Goal: Information Seeking & Learning: Learn about a topic

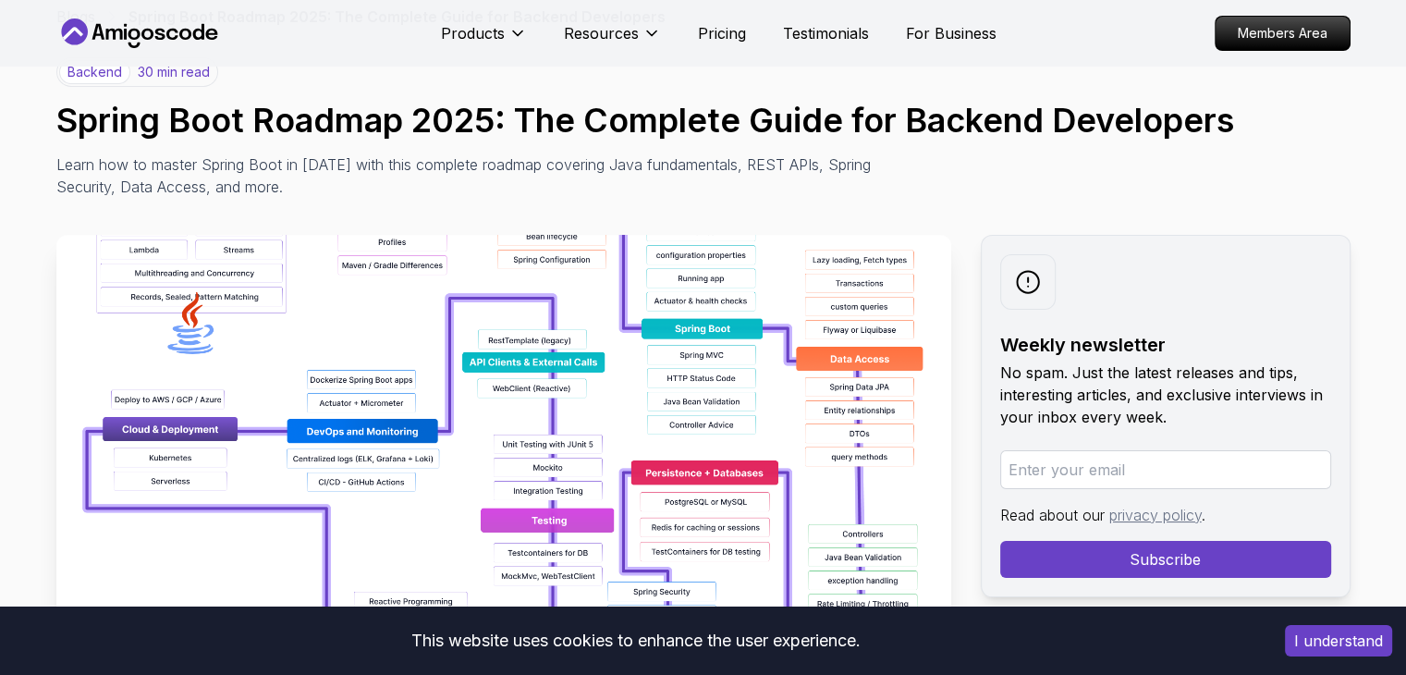
click at [465, 421] on img at bounding box center [503, 443] width 895 height 416
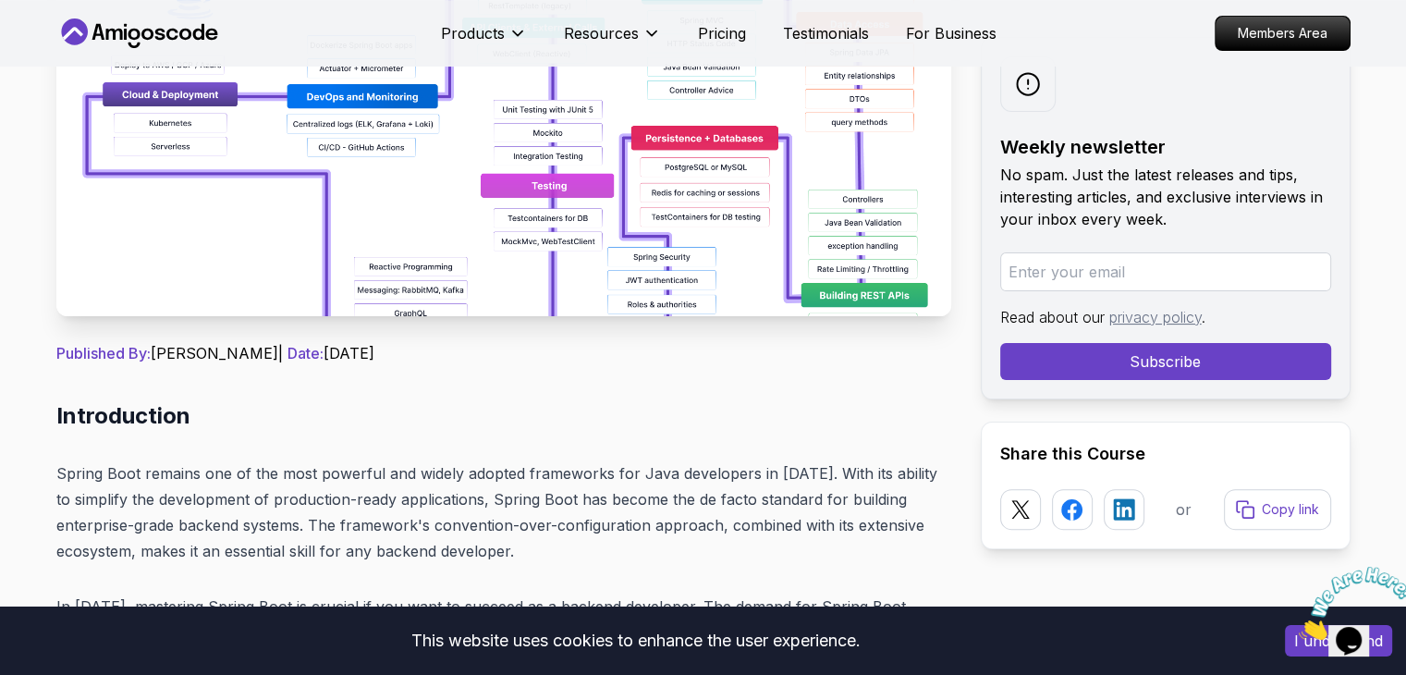
scroll to position [481, 0]
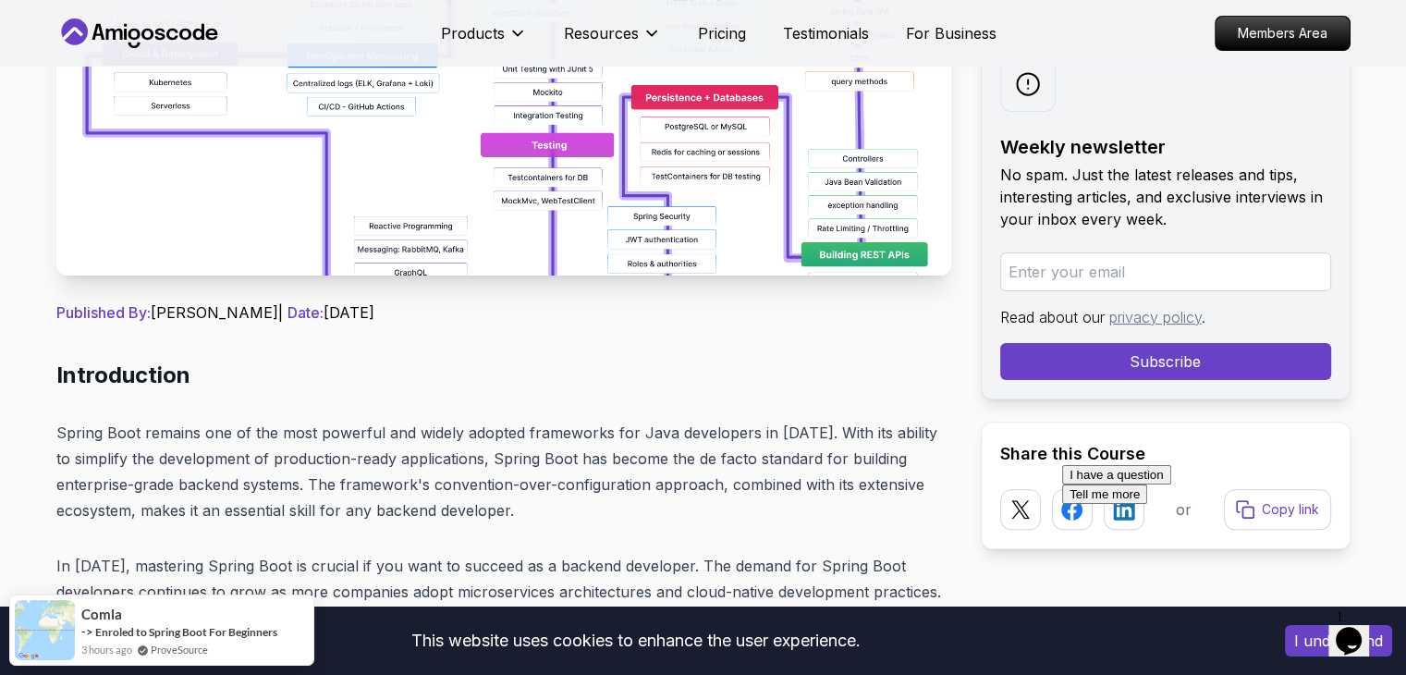
click at [430, 209] on img at bounding box center [503, 67] width 895 height 416
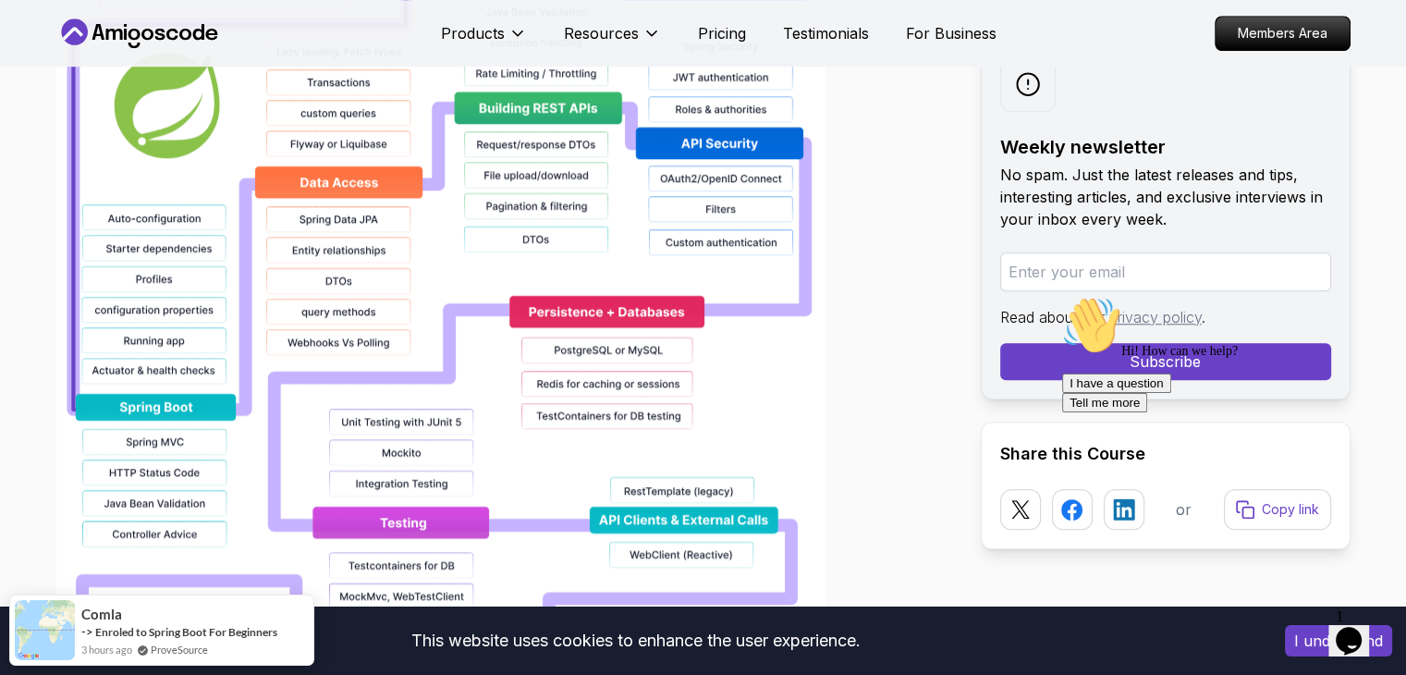
click at [508, 329] on img at bounding box center [440, 279] width 769 height 1183
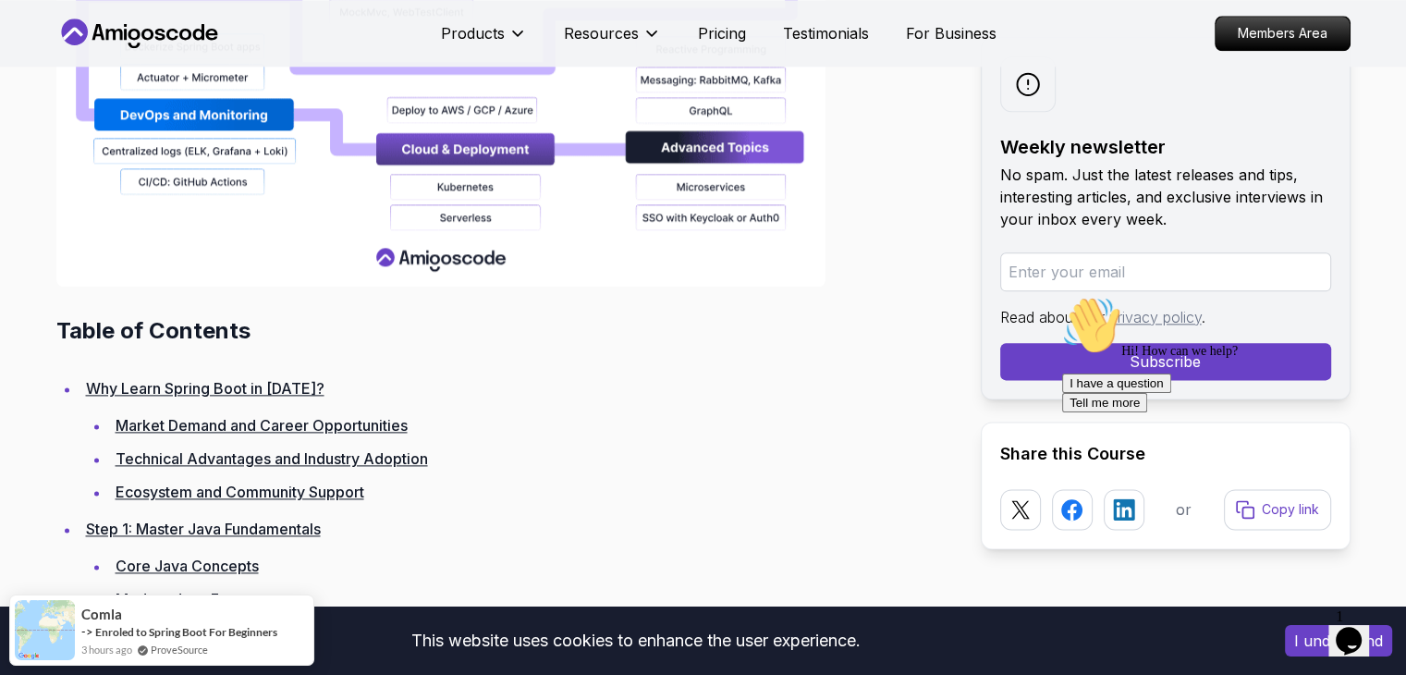
scroll to position [2276, 0]
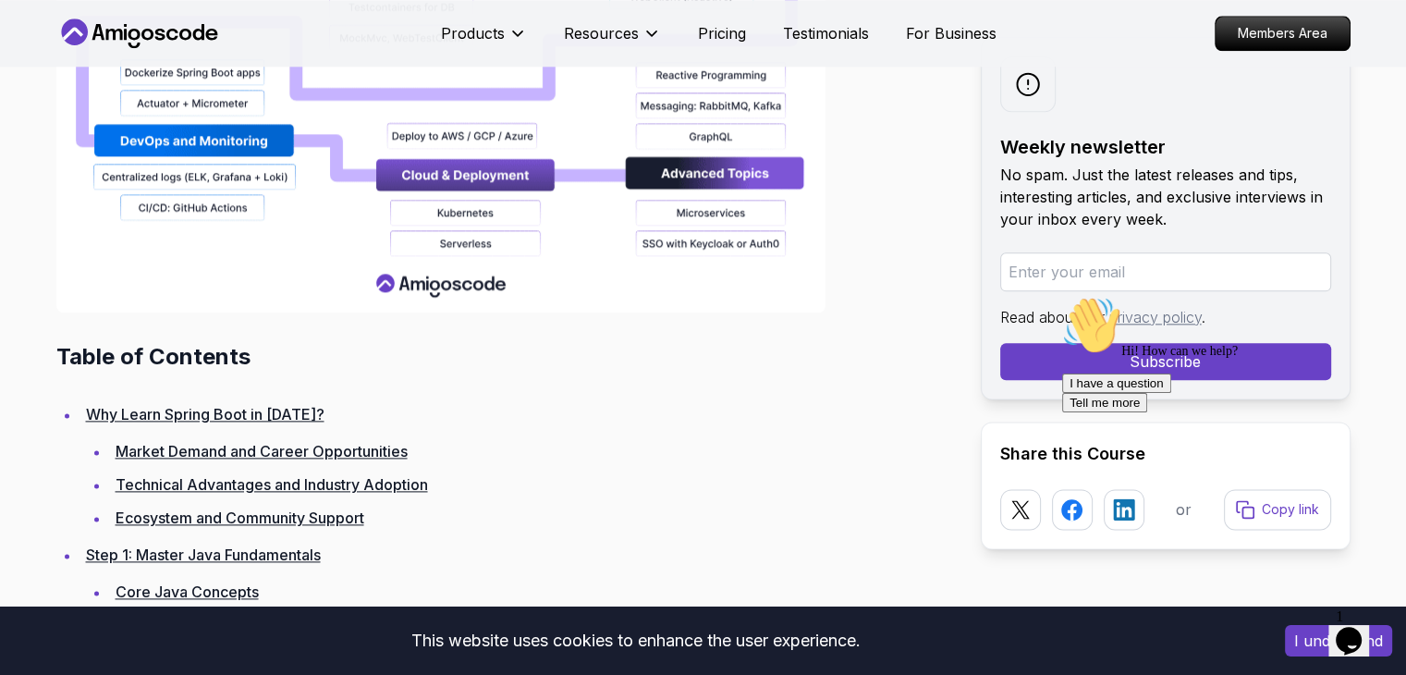
scroll to position [2022, 0]
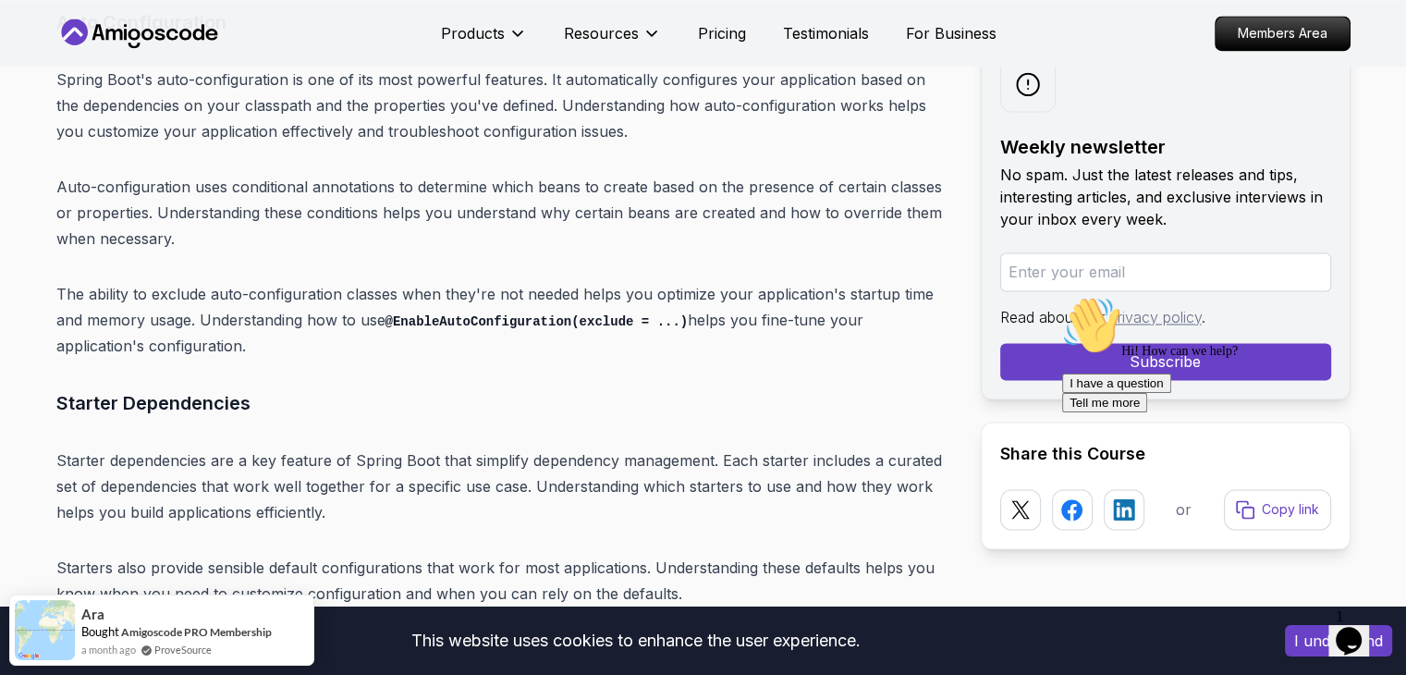
scroll to position [9960, 0]
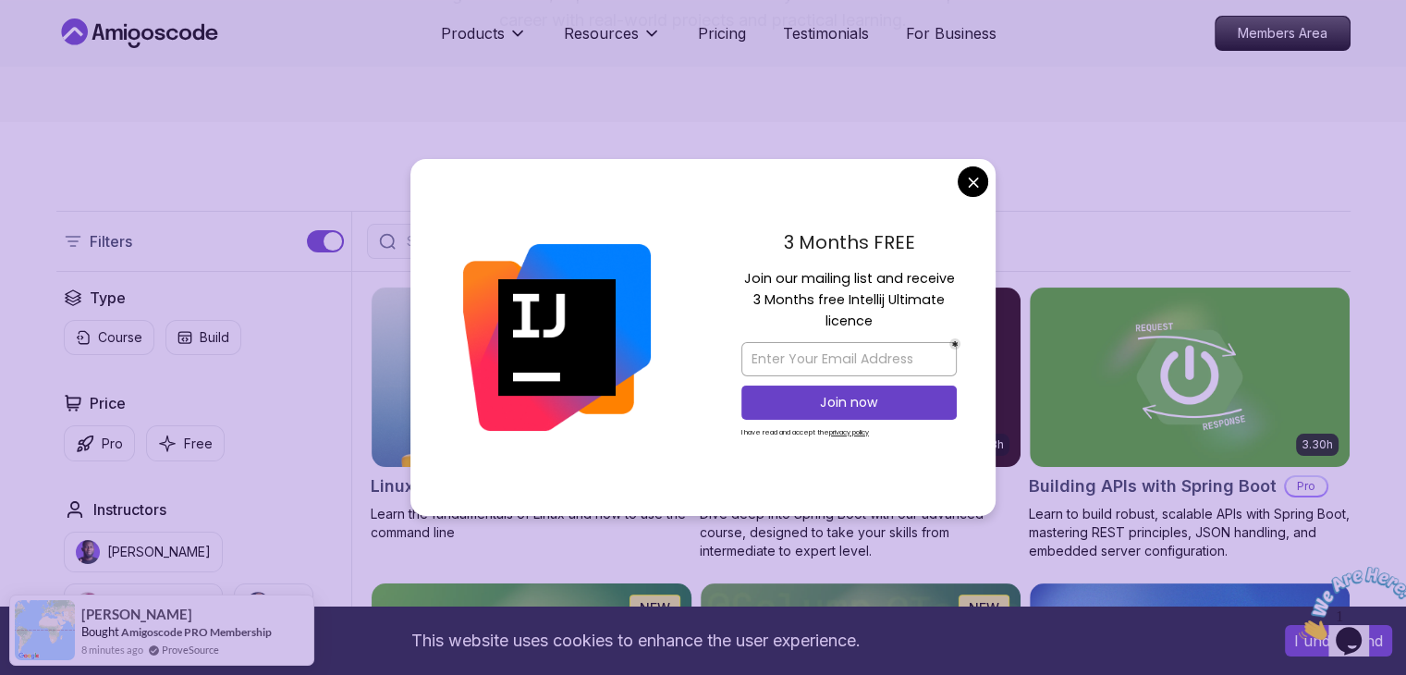
scroll to position [296, 0]
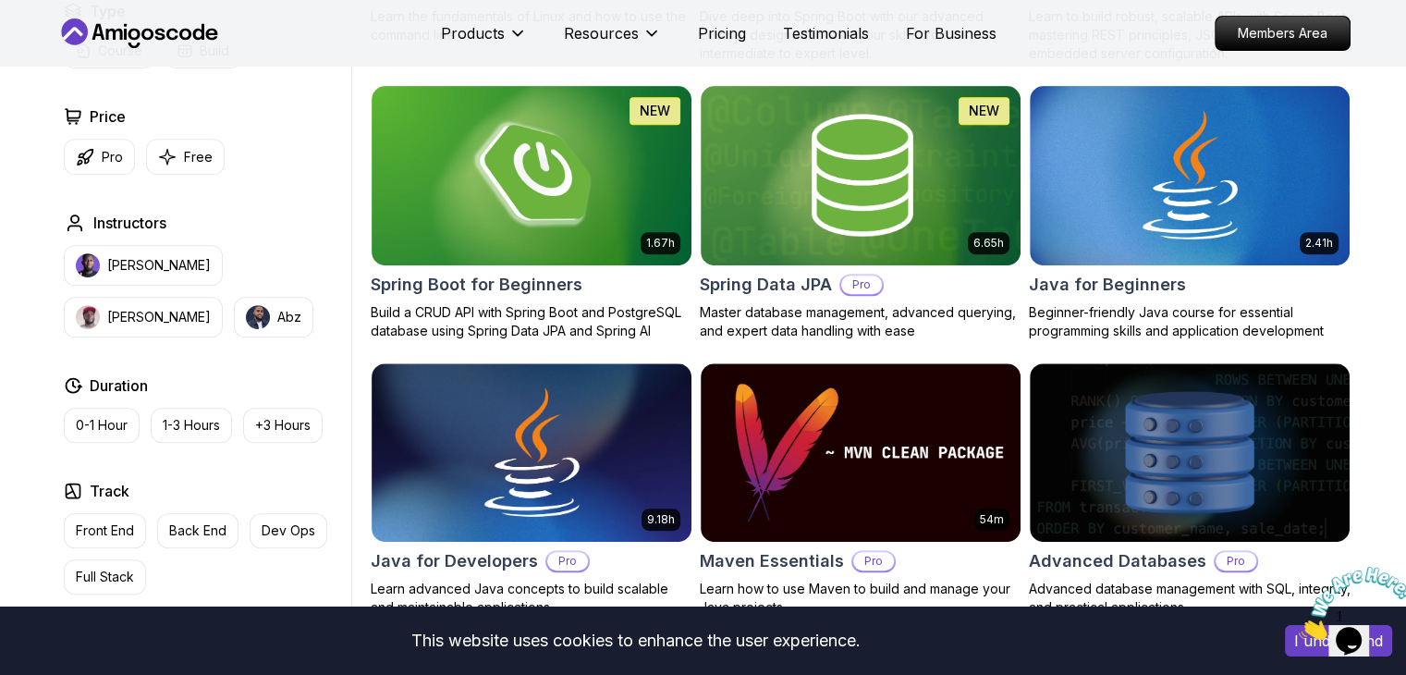
scroll to position [794, 0]
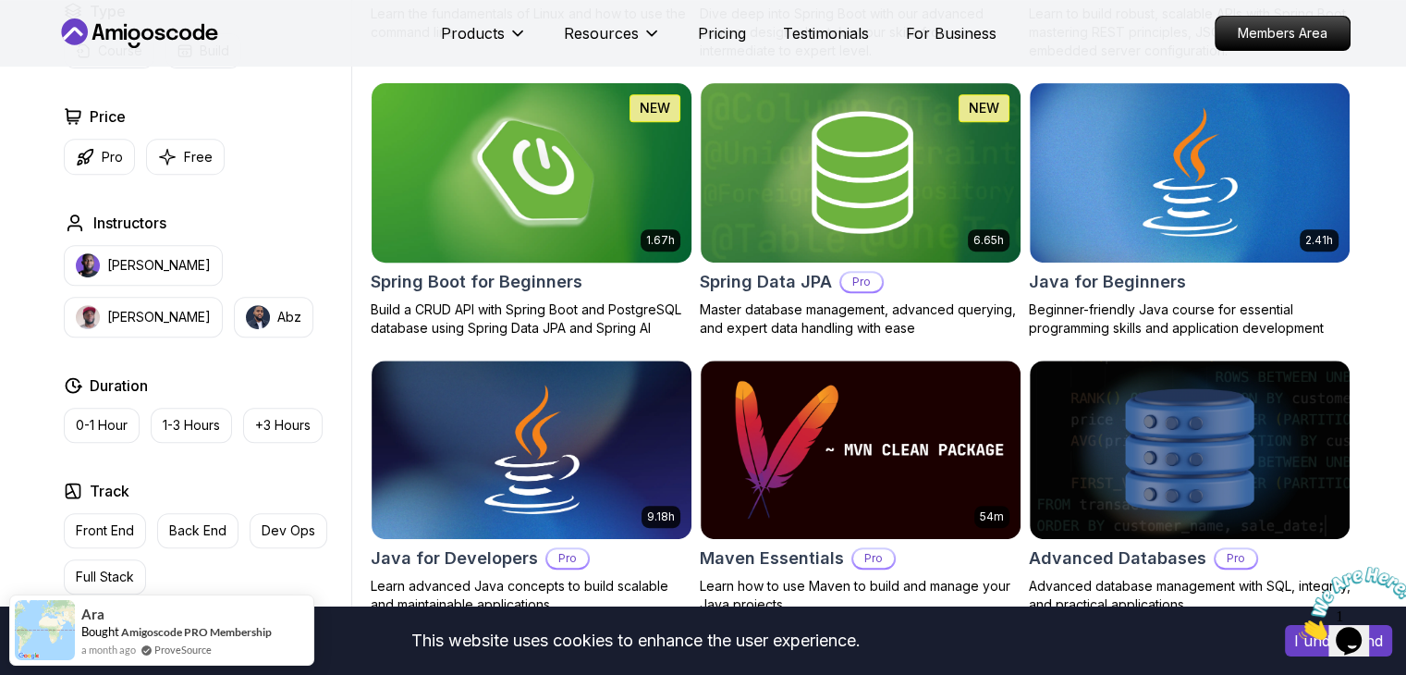
click at [619, 158] on img at bounding box center [531, 173] width 336 height 188
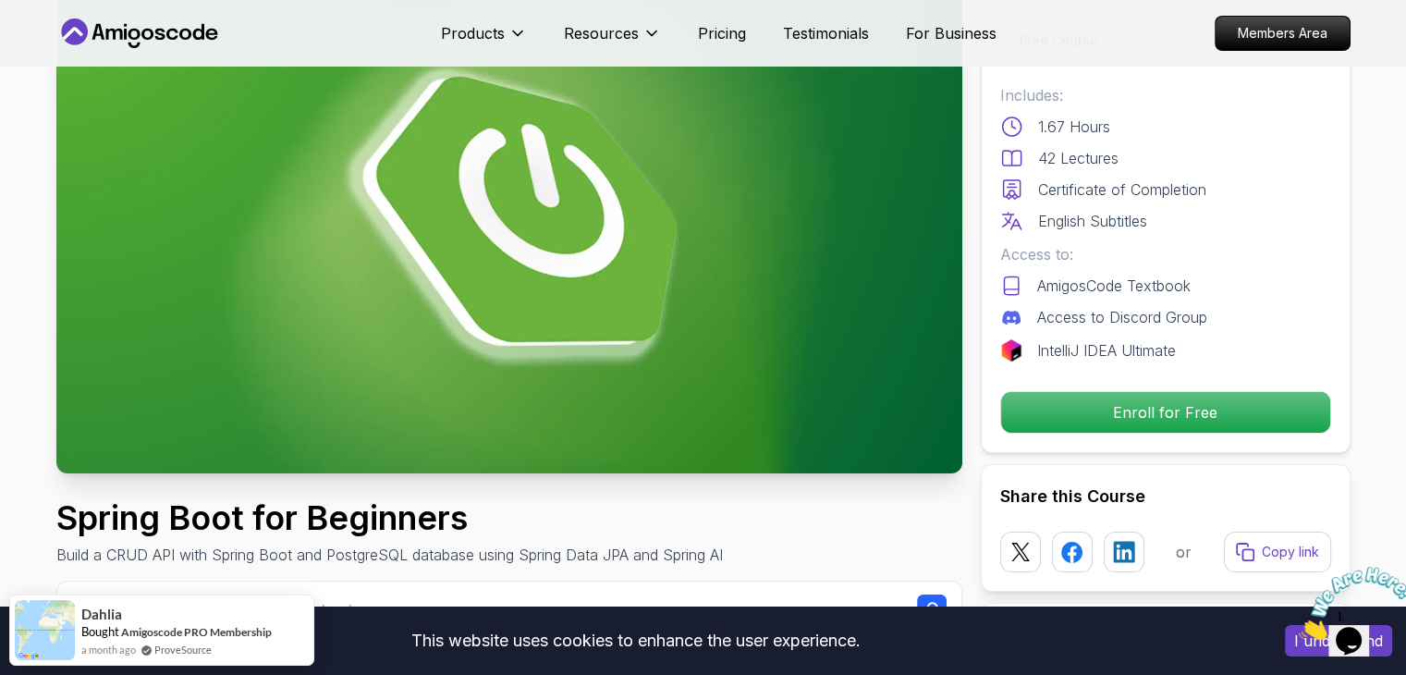
scroll to position [131, 0]
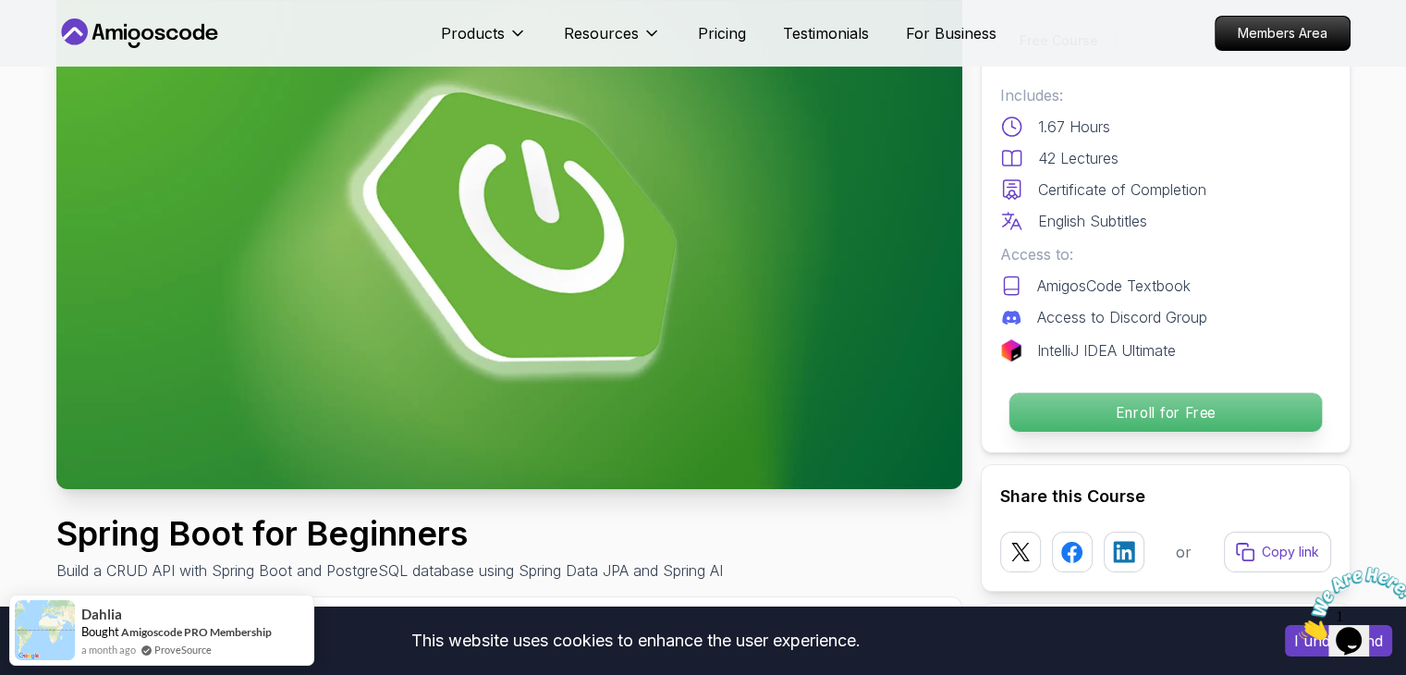
click at [1110, 401] on p "Enroll for Free" at bounding box center [1165, 412] width 312 height 39
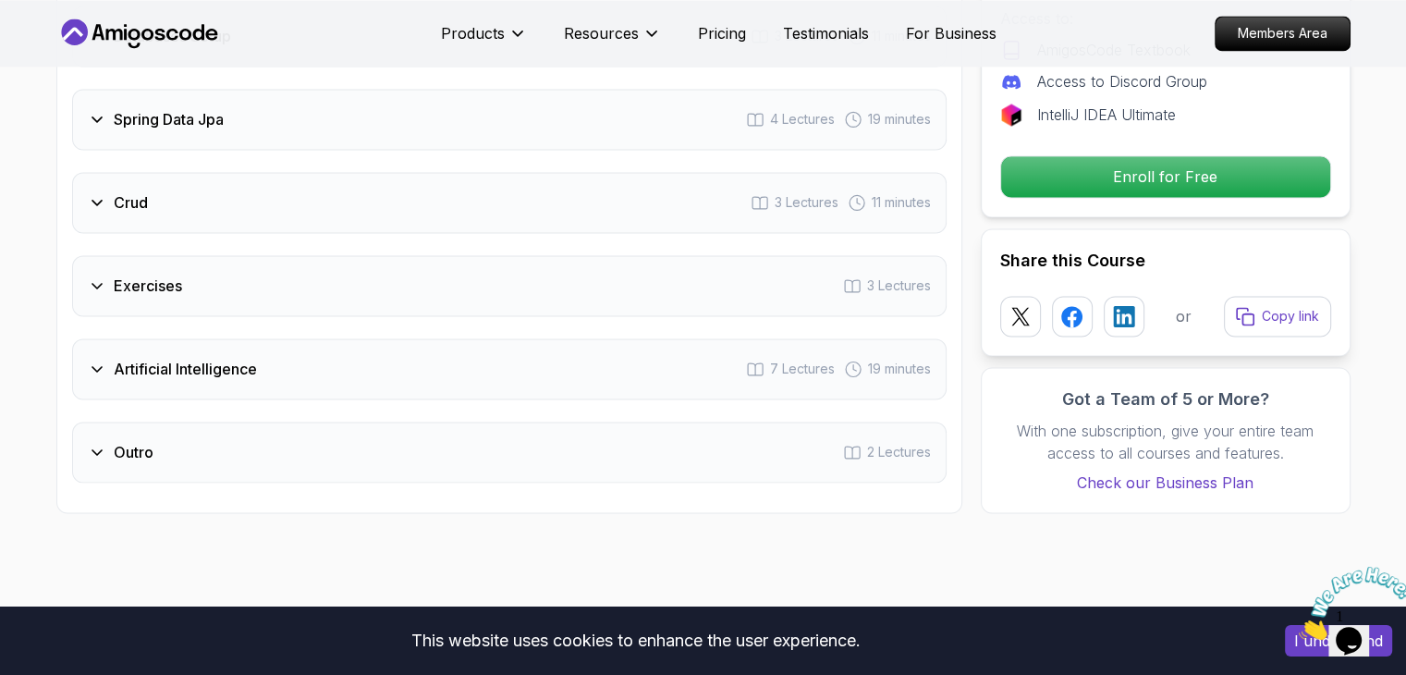
scroll to position [3026, 0]
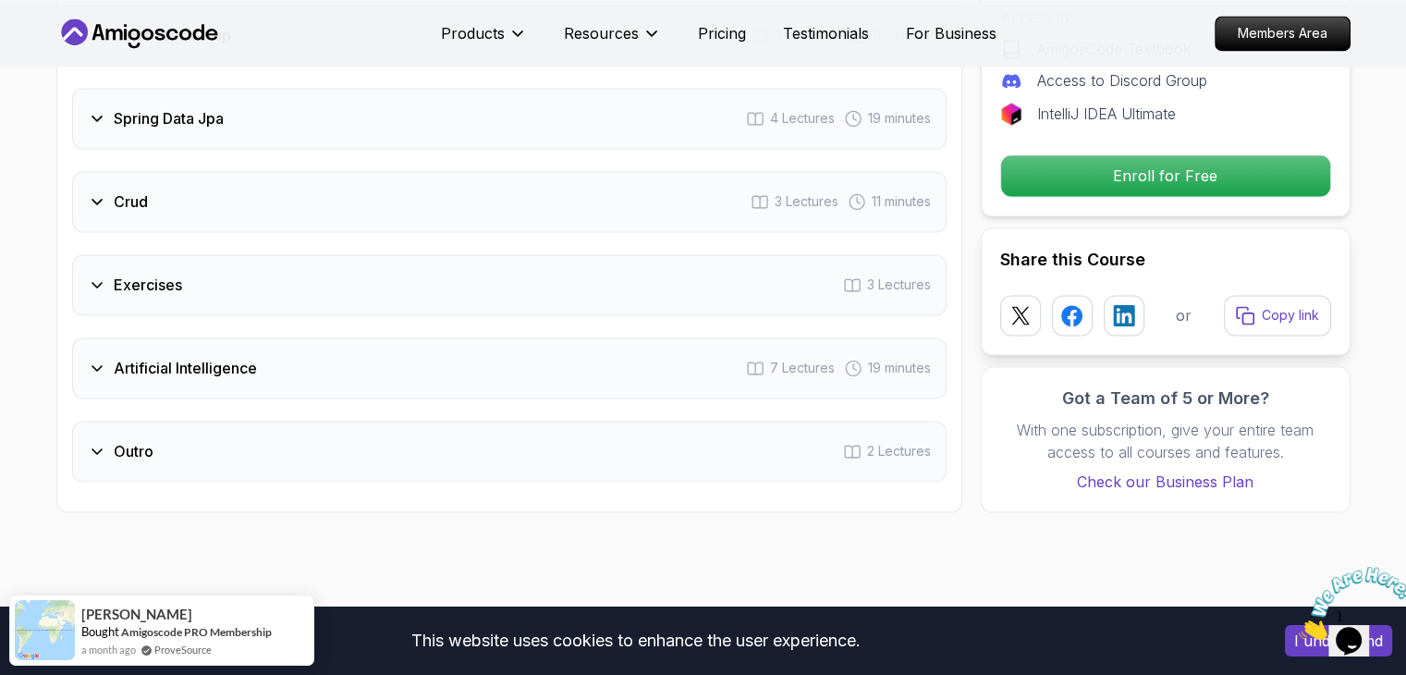
click at [103, 359] on icon at bounding box center [97, 368] width 18 height 18
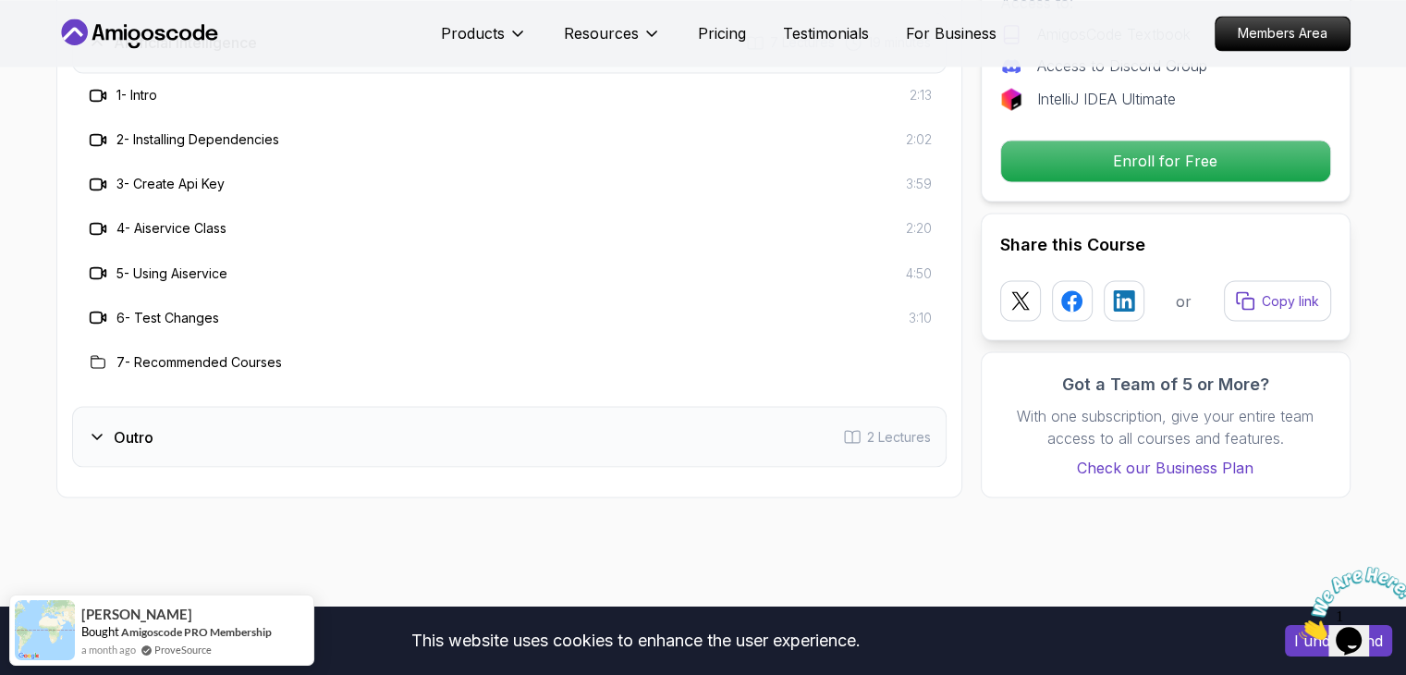
scroll to position [3265, 0]
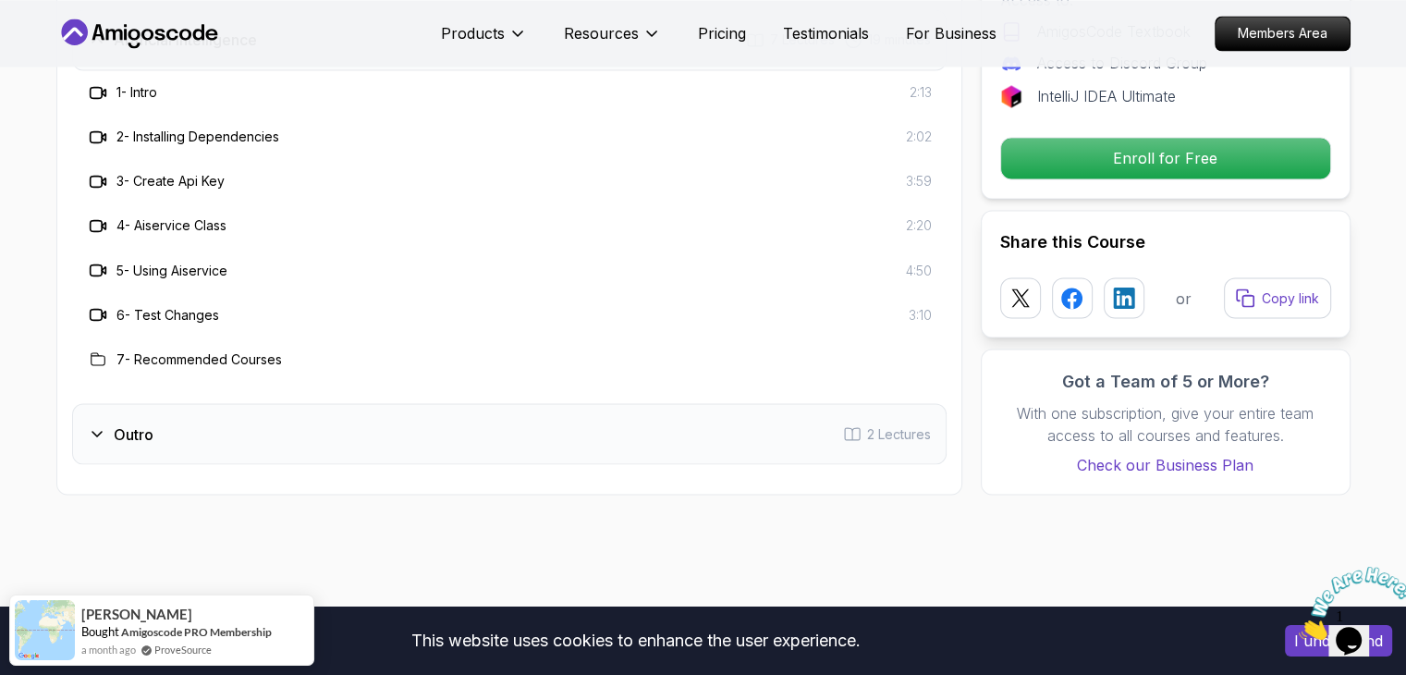
click at [110, 422] on div "Outro" at bounding box center [121, 433] width 66 height 22
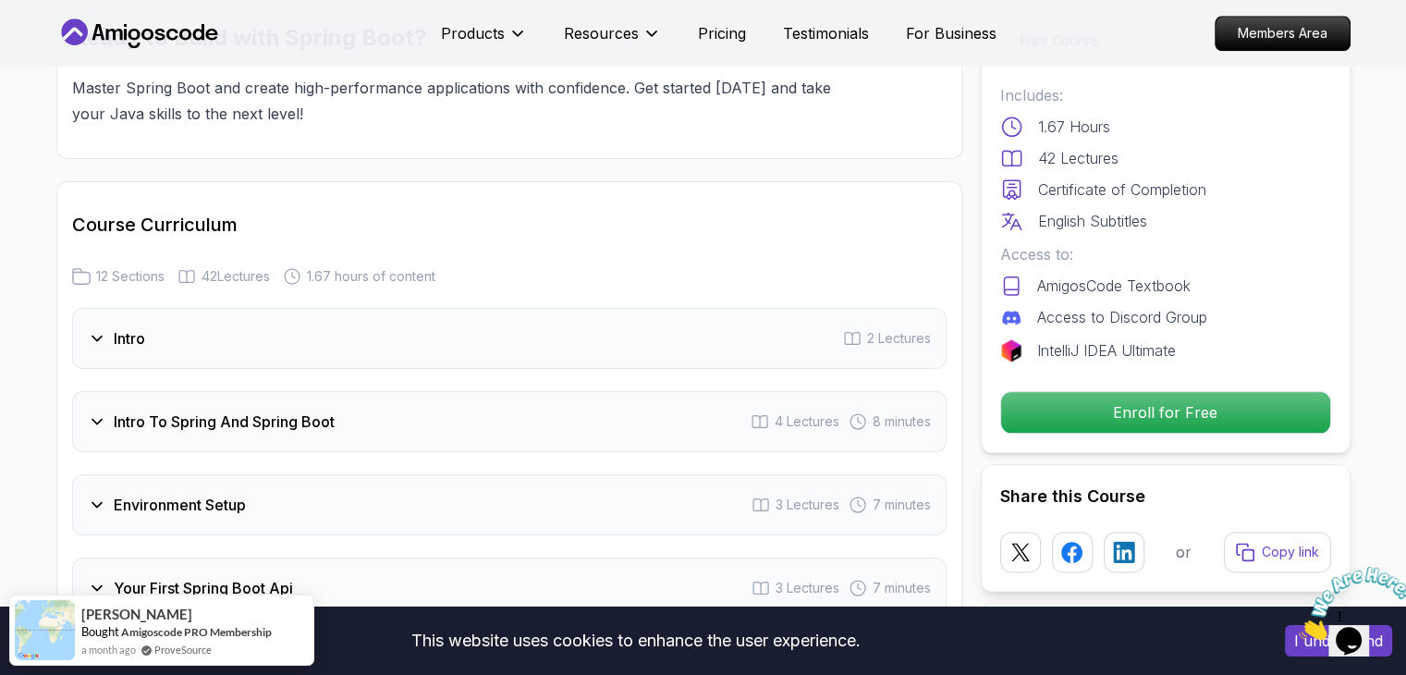
click at [110, 411] on div "Intro To Spring And Spring Boot 4 Lectures 8 minutes" at bounding box center [509, 421] width 875 height 61
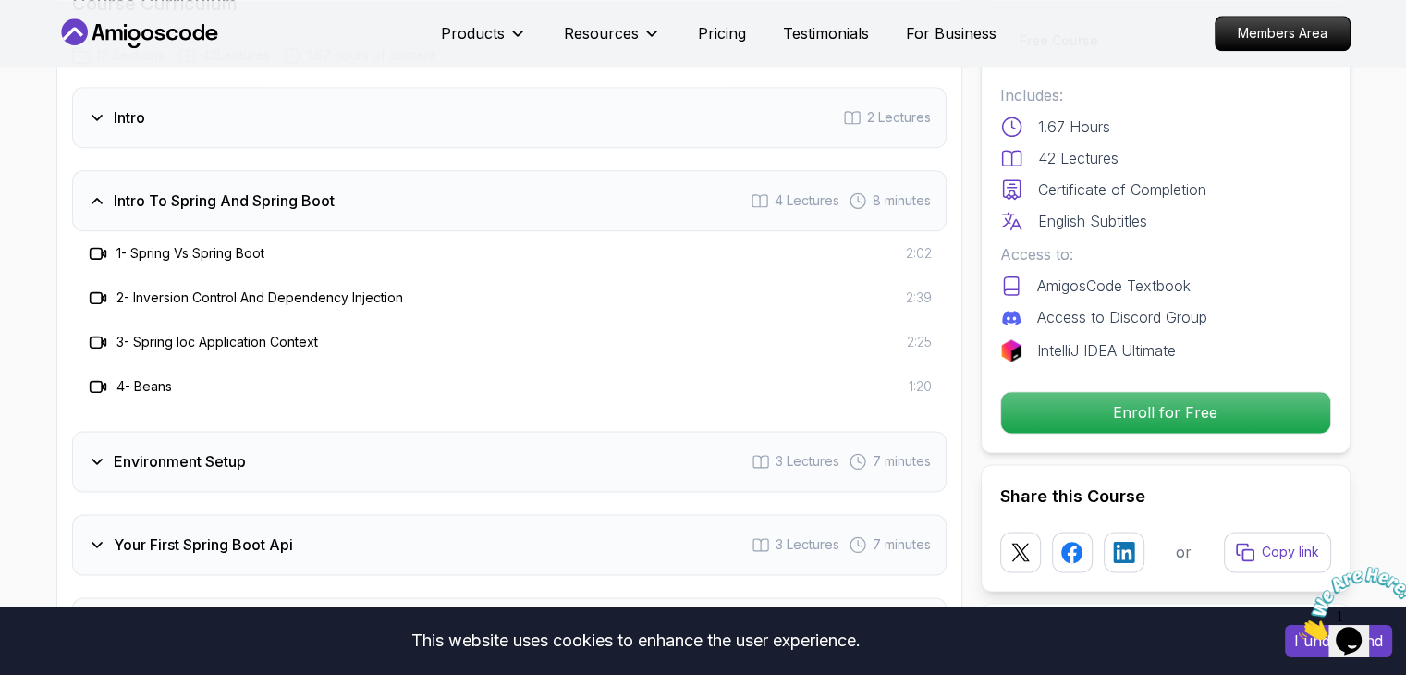
click at [110, 431] on div "Environment Setup 3 Lectures 7 minutes" at bounding box center [509, 461] width 875 height 61
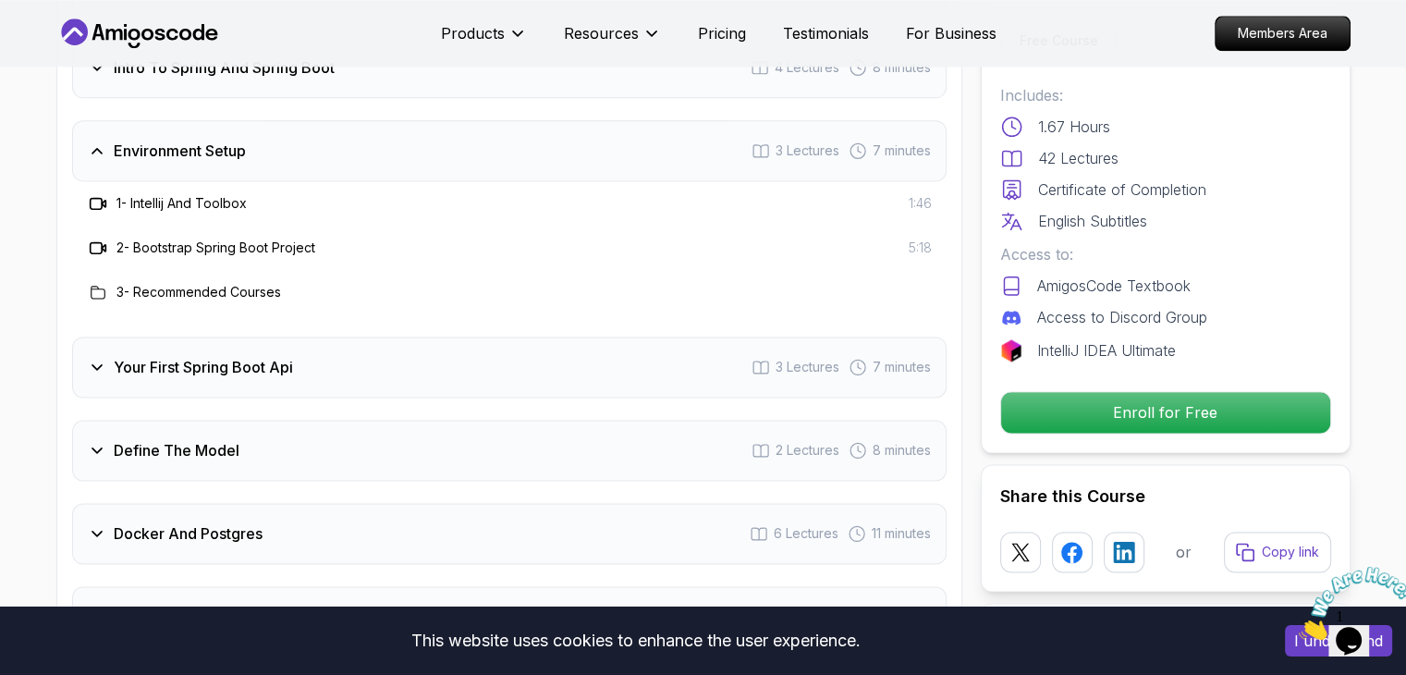
scroll to position [2491, 0]
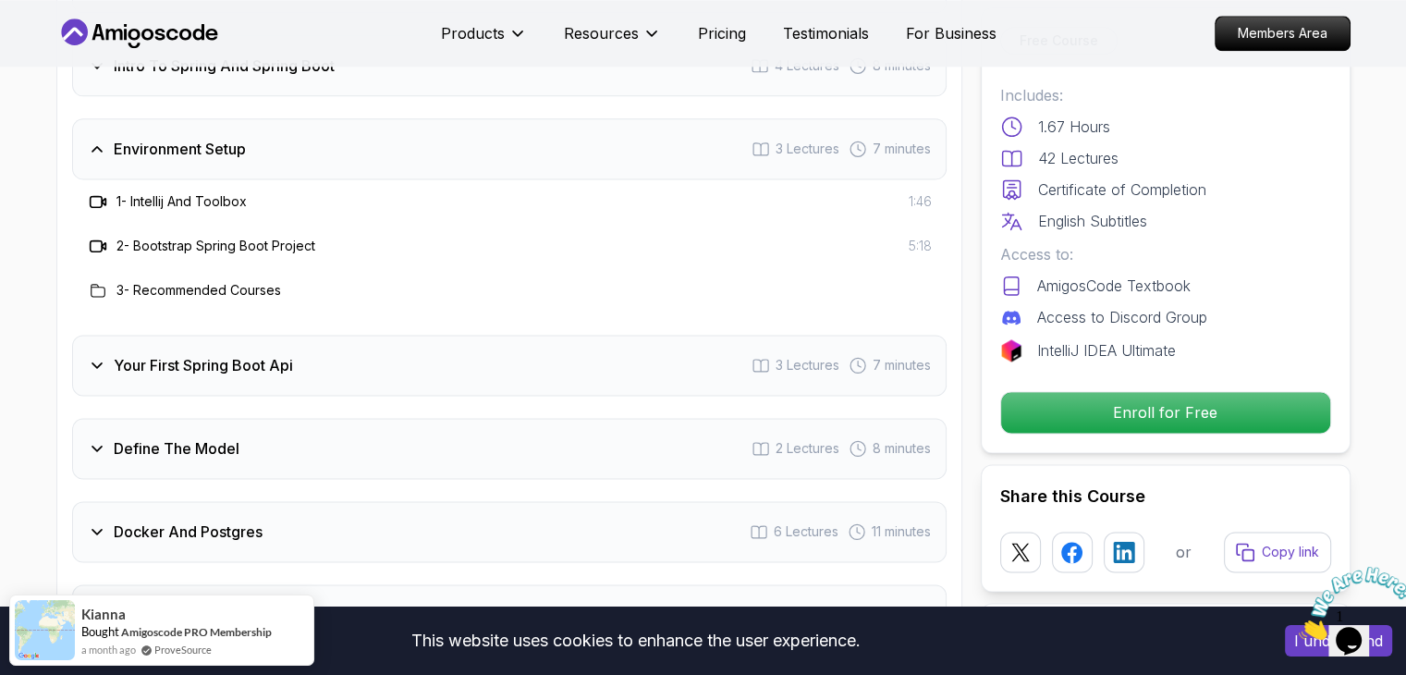
click at [166, 335] on div "Your First Spring Boot Api 3 Lectures 7 minutes" at bounding box center [509, 365] width 875 height 61
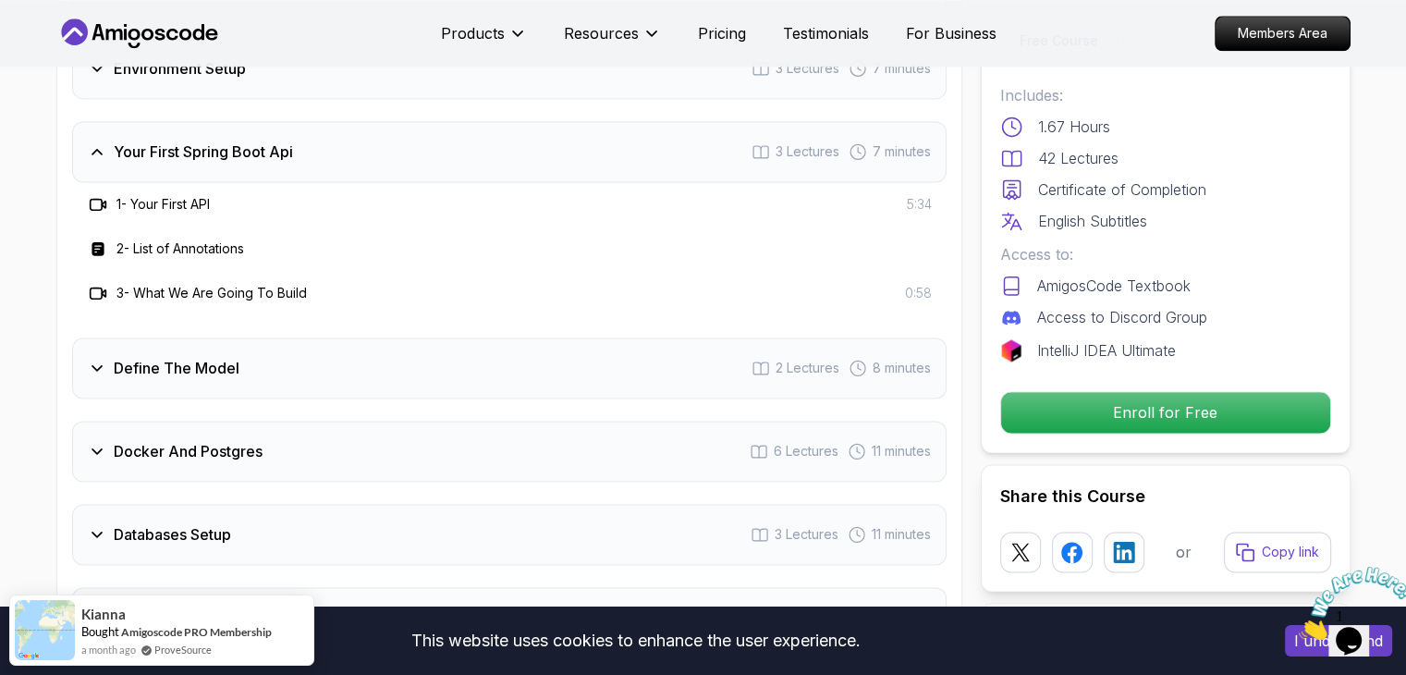
scroll to position [2572, 0]
click at [186, 356] on h3 "Define The Model" at bounding box center [177, 367] width 126 height 22
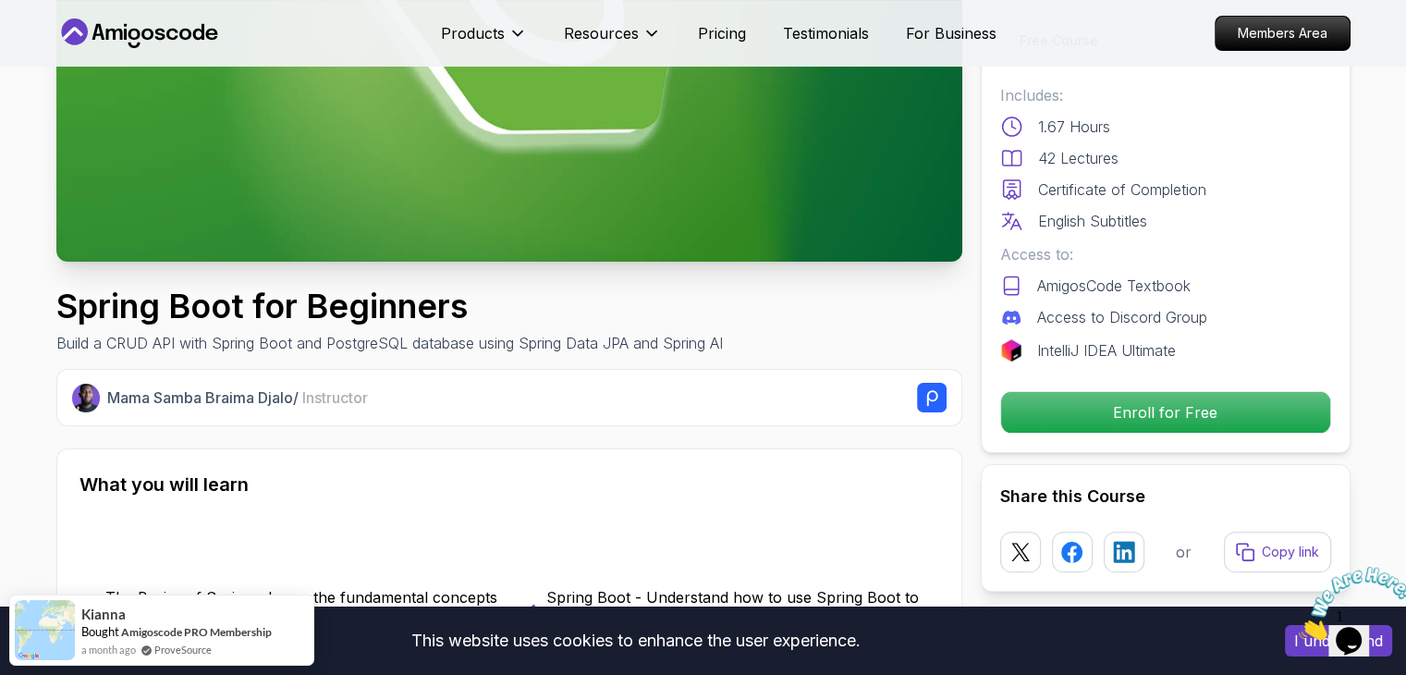
scroll to position [361, 0]
